Goal: Transaction & Acquisition: Obtain resource

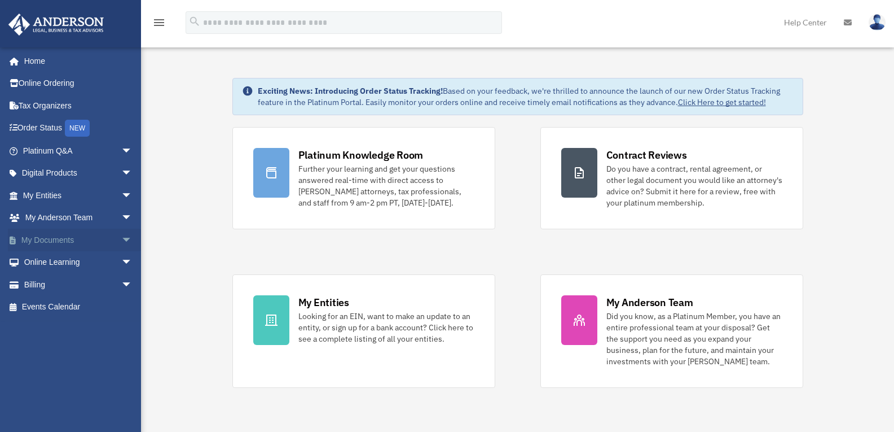
click at [121, 240] on span "arrow_drop_down" at bounding box center [132, 239] width 23 height 23
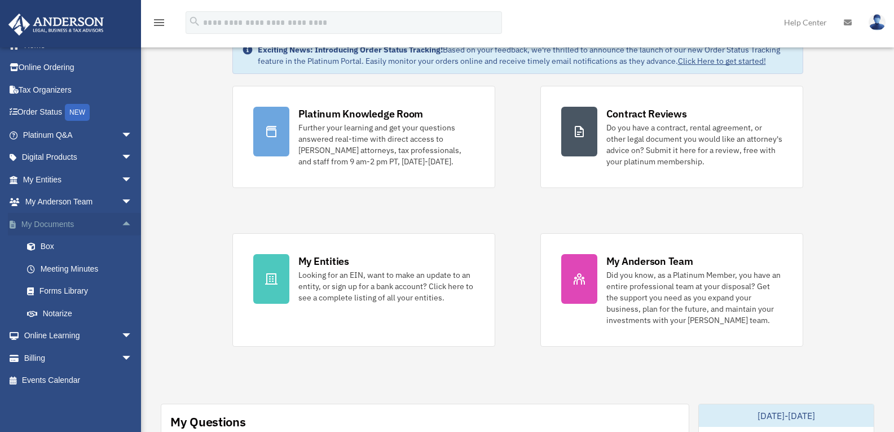
scroll to position [44, 0]
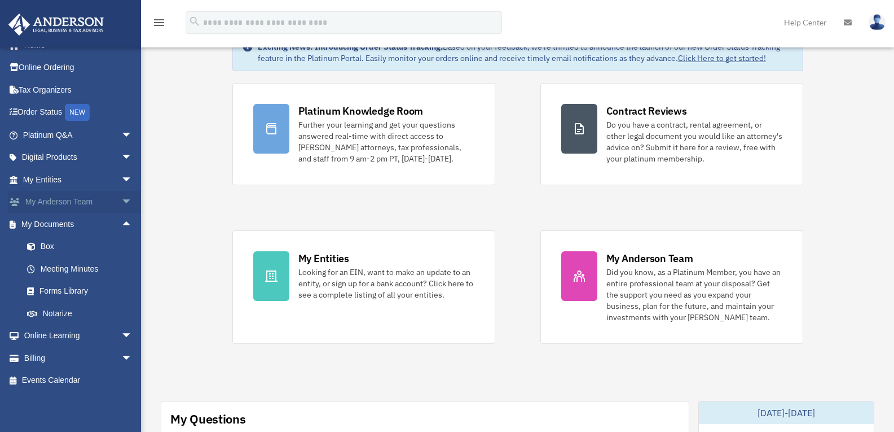
click at [121, 202] on span "arrow_drop_down" at bounding box center [132, 202] width 23 height 23
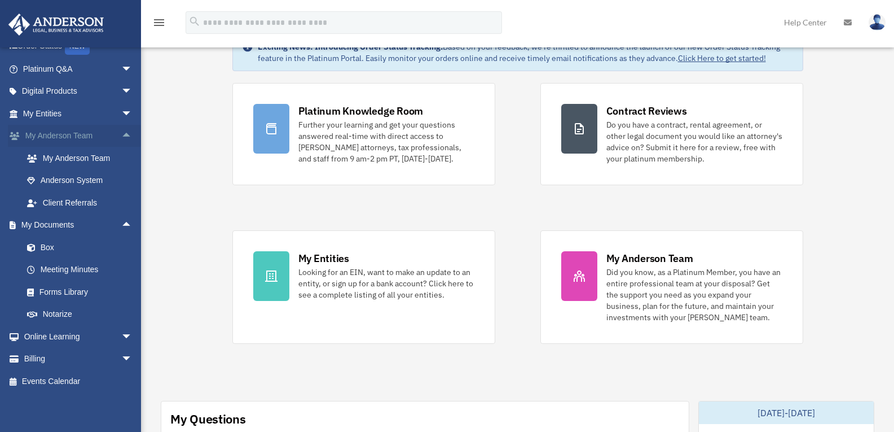
scroll to position [83, 0]
click at [121, 340] on span "arrow_drop_down" at bounding box center [132, 335] width 23 height 23
click at [121, 86] on span "arrow_drop_down" at bounding box center [132, 90] width 23 height 23
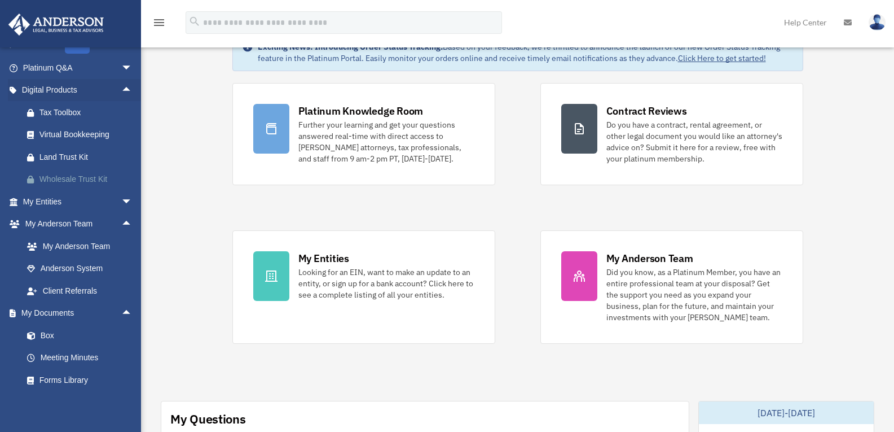
click at [92, 180] on div "Wholesale Trust Kit" at bounding box center [87, 179] width 96 height 14
click at [75, 284] on link "Client Referrals" at bounding box center [83, 290] width 134 height 23
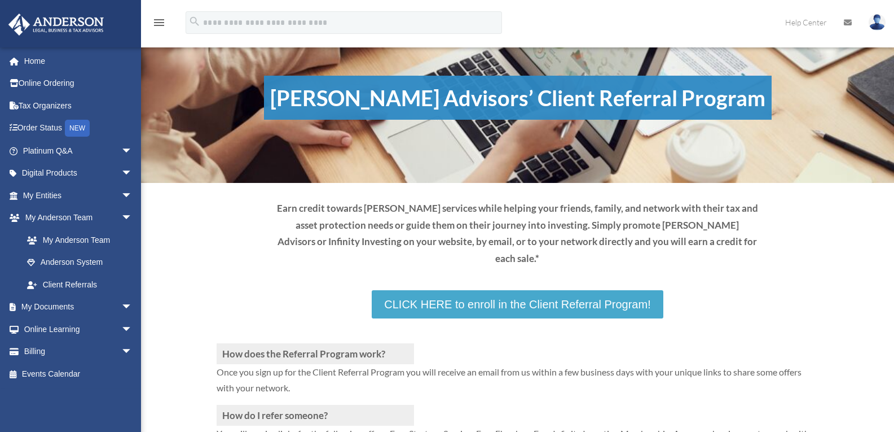
click at [508, 290] on link "CLICK HERE to enroll in the Client Referral Program!" at bounding box center [517, 304] width 291 height 28
